Goal: Information Seeking & Learning: Learn about a topic

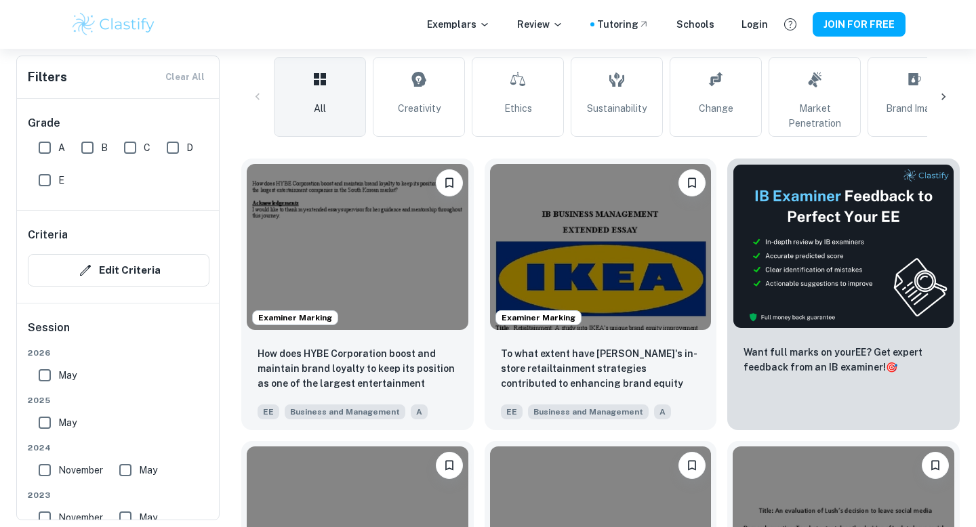
scroll to position [321, 0]
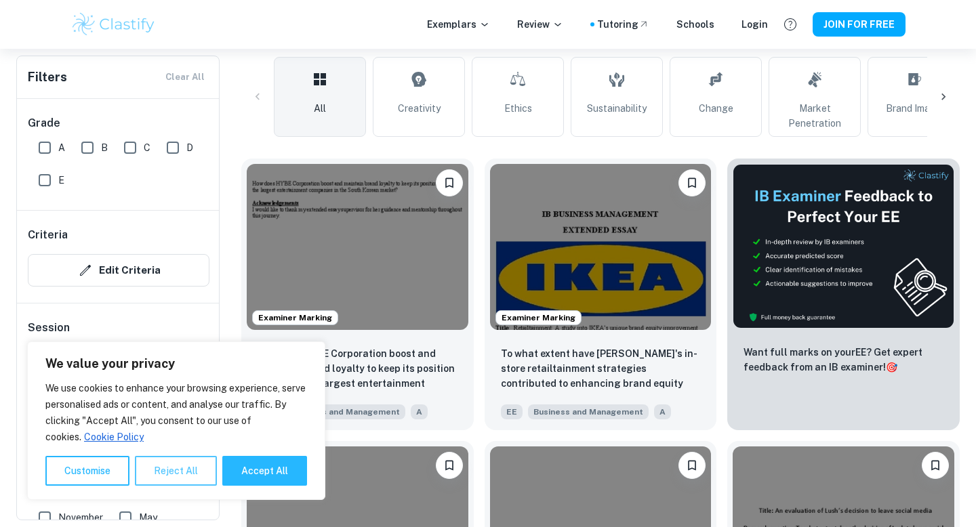
click at [190, 473] on button "Reject All" at bounding box center [176, 471] width 82 height 30
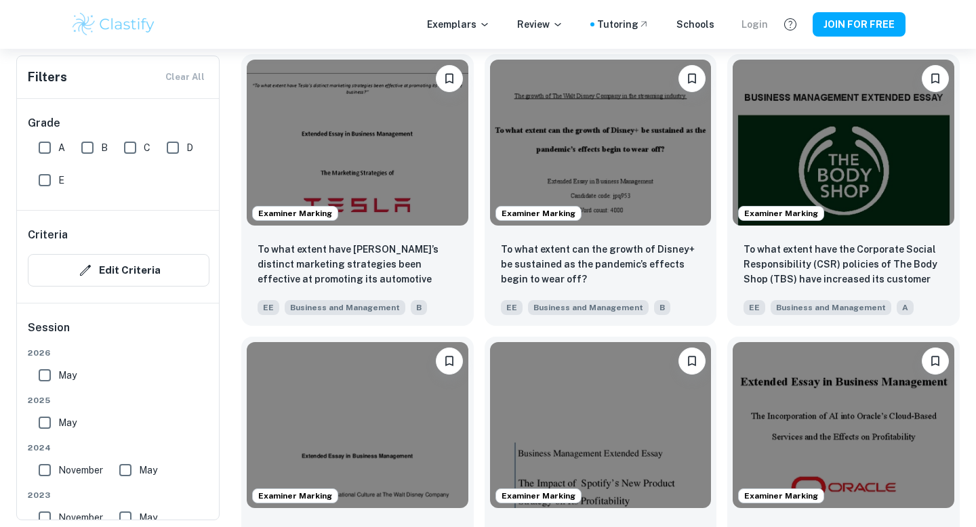
scroll to position [4933, 0]
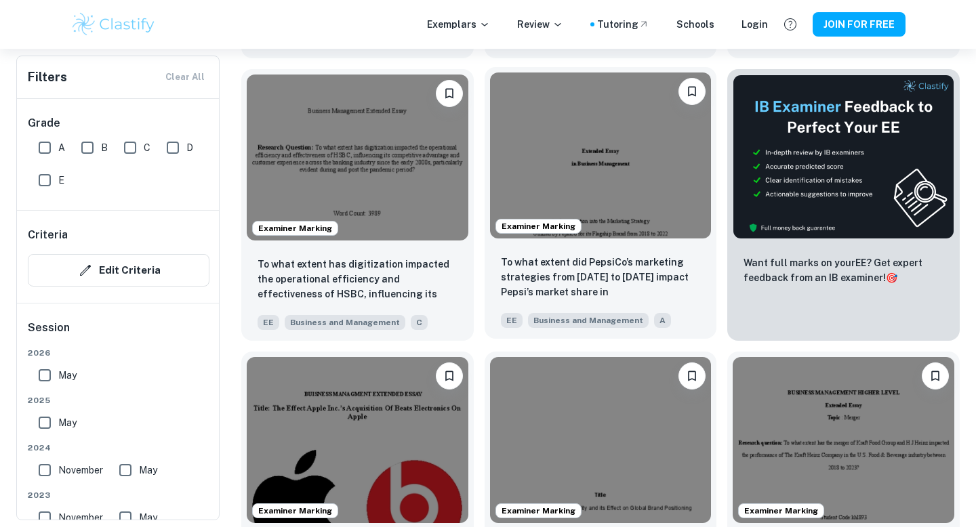
click at [586, 256] on p "To what extent did PepsiCo’s marketing strategies from [DATE] to [DATE] impact …" at bounding box center [601, 278] width 200 height 46
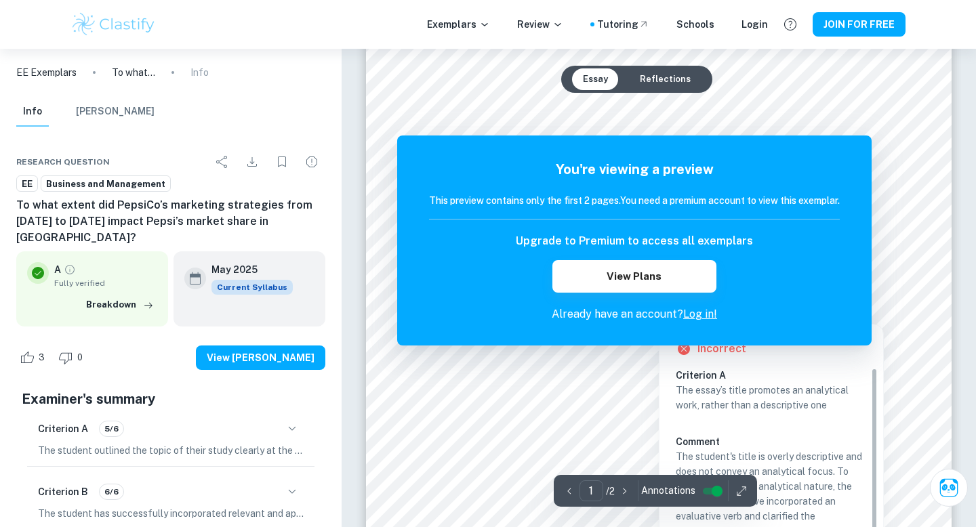
scroll to position [1151, 0]
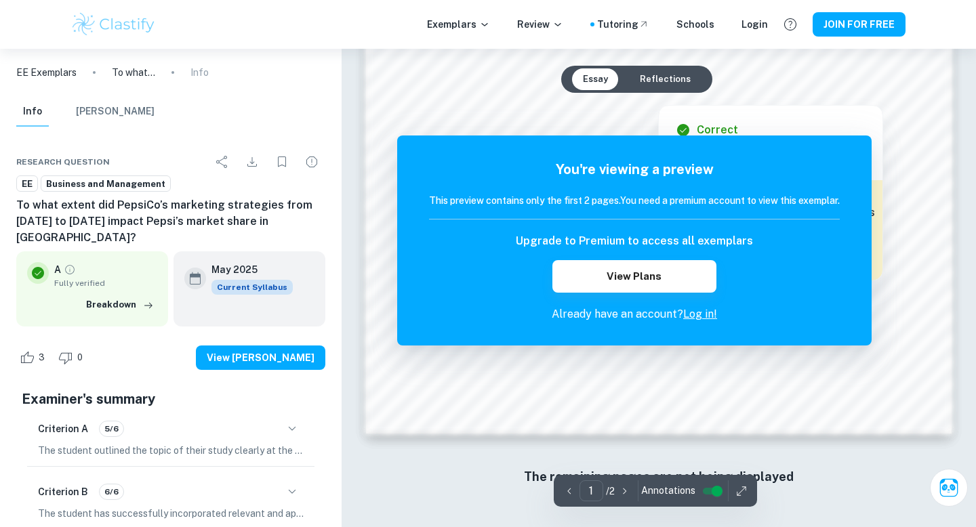
click at [694, 320] on link "Log in!" at bounding box center [700, 314] width 34 height 13
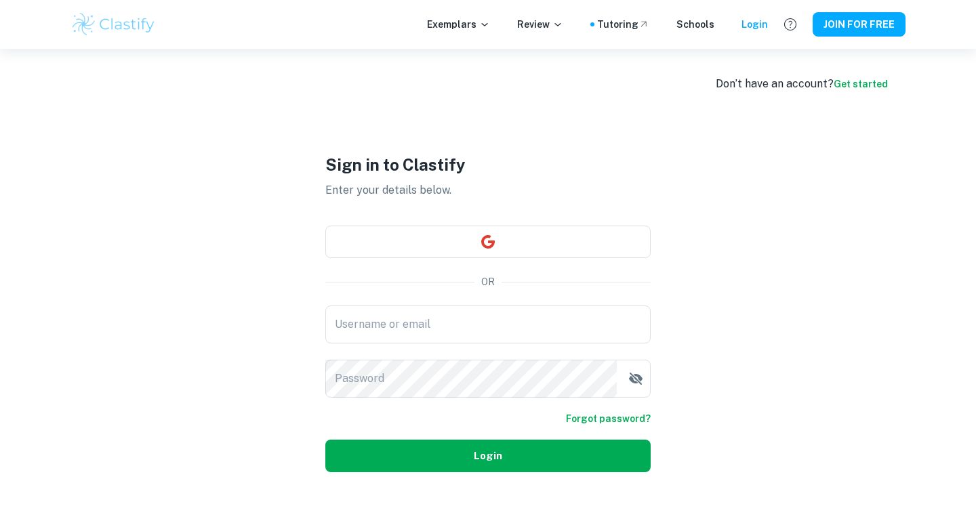
click at [498, 456] on button "Login" at bounding box center [487, 456] width 325 height 33
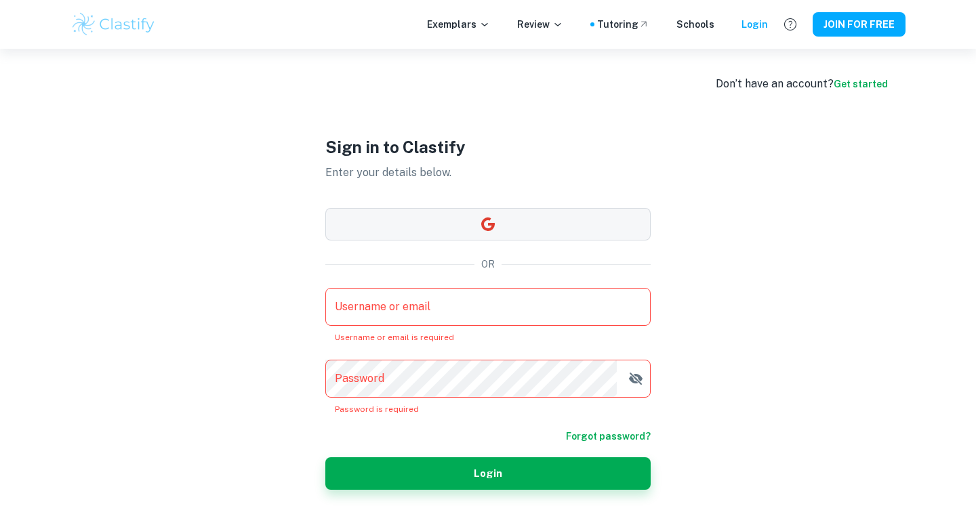
click at [470, 216] on button "button" at bounding box center [487, 224] width 325 height 33
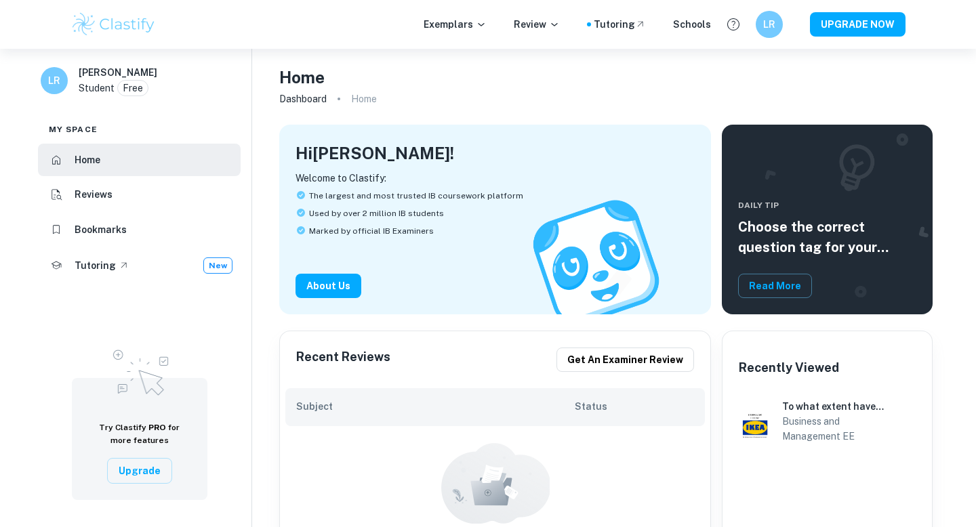
click at [169, 207] on li "Reviews" at bounding box center [139, 195] width 203 height 33
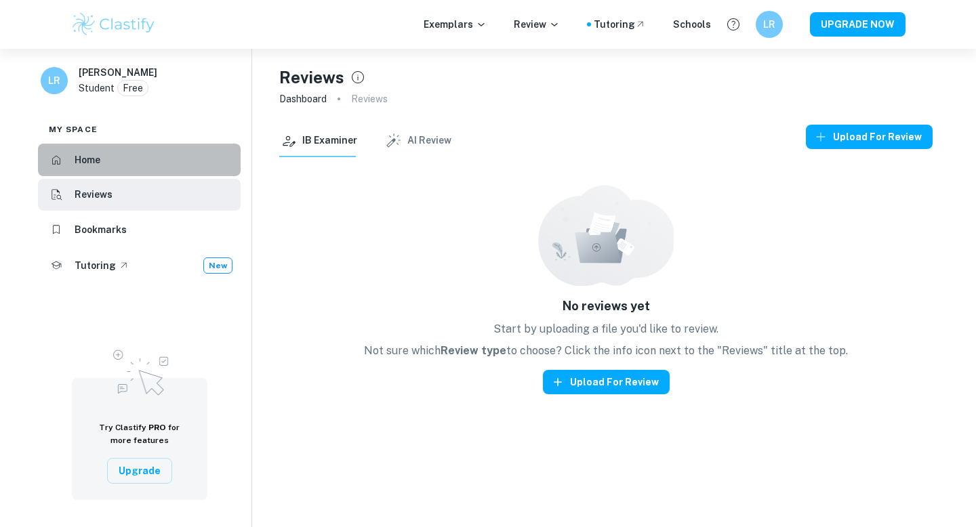
click at [161, 165] on li "Home" at bounding box center [139, 160] width 203 height 33
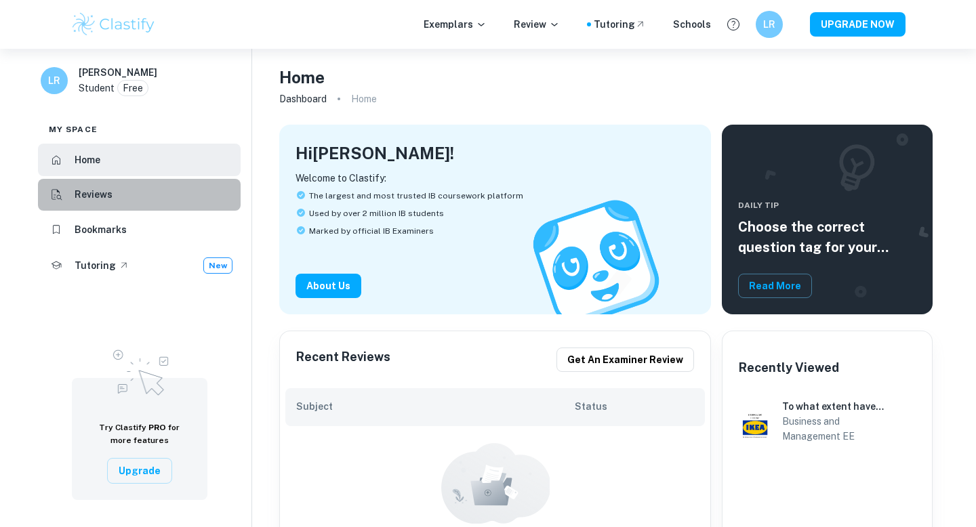
click at [159, 191] on li "Reviews" at bounding box center [139, 195] width 203 height 33
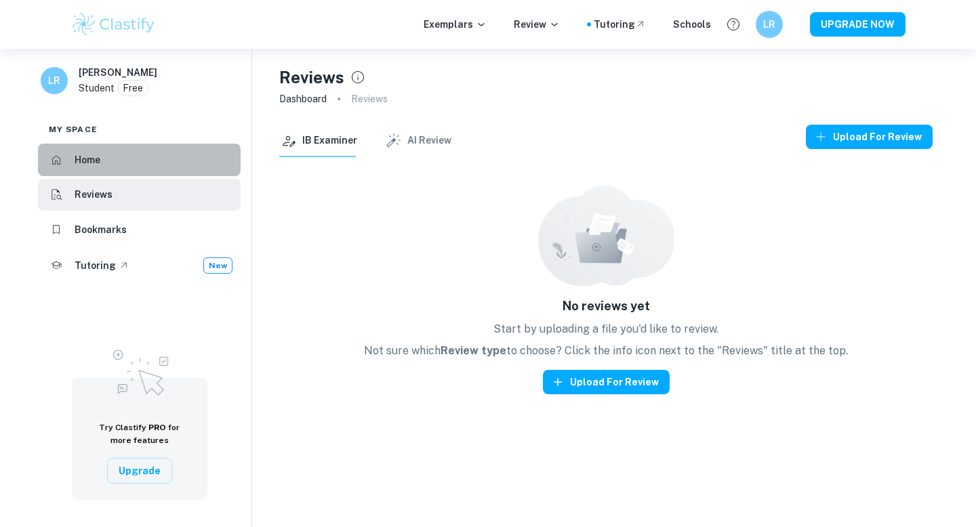
click at [150, 169] on li "Home" at bounding box center [139, 160] width 203 height 33
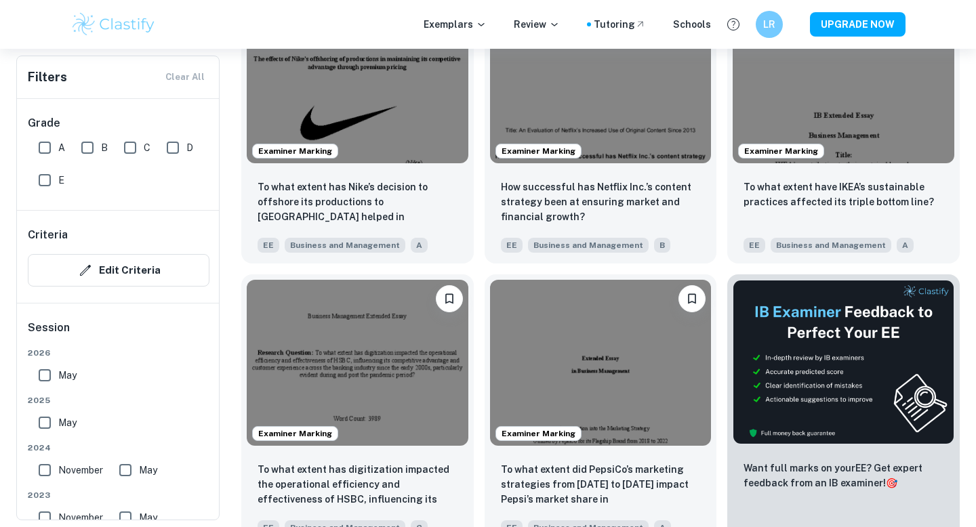
scroll to position [4864, 0]
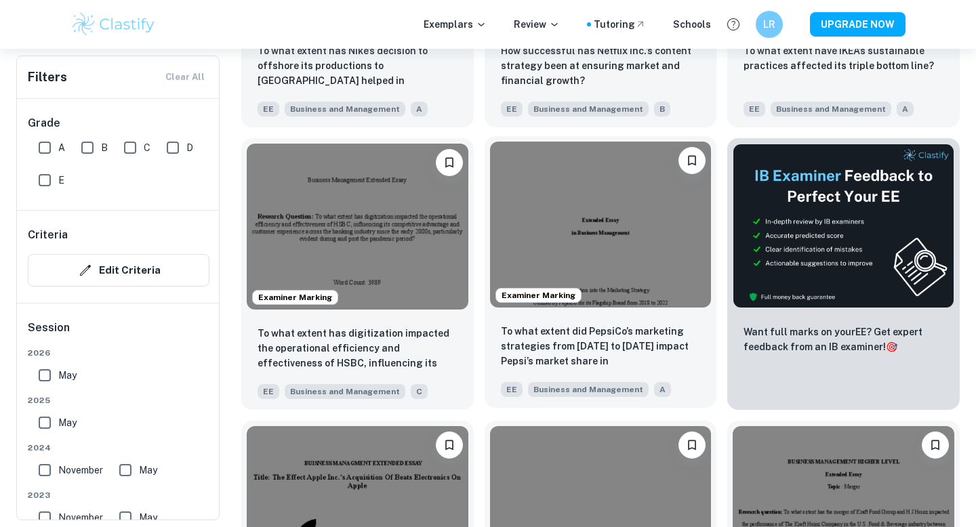
click at [613, 203] on img at bounding box center [601, 225] width 222 height 166
